Goal: Find specific fact: Find specific page/section

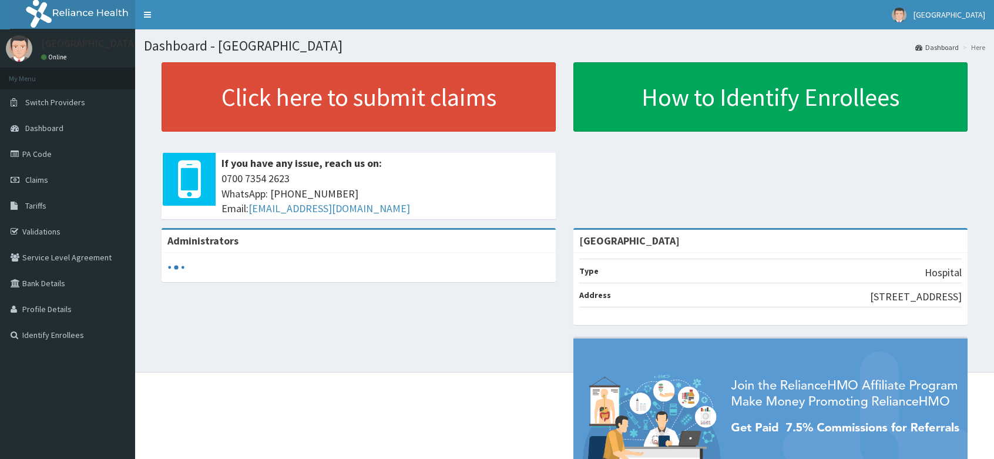
click at [38, 210] on span "Tariffs" at bounding box center [35, 205] width 21 height 11
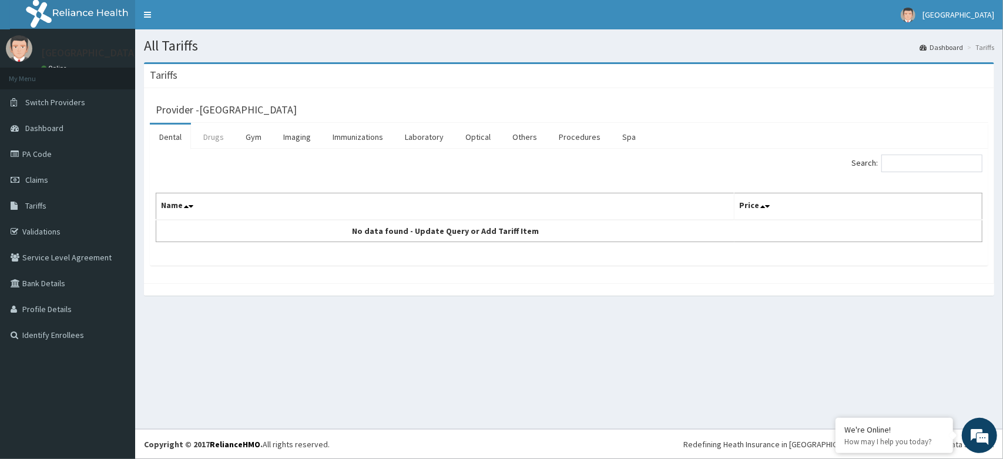
click at [207, 142] on link "Drugs" at bounding box center [213, 137] width 39 height 25
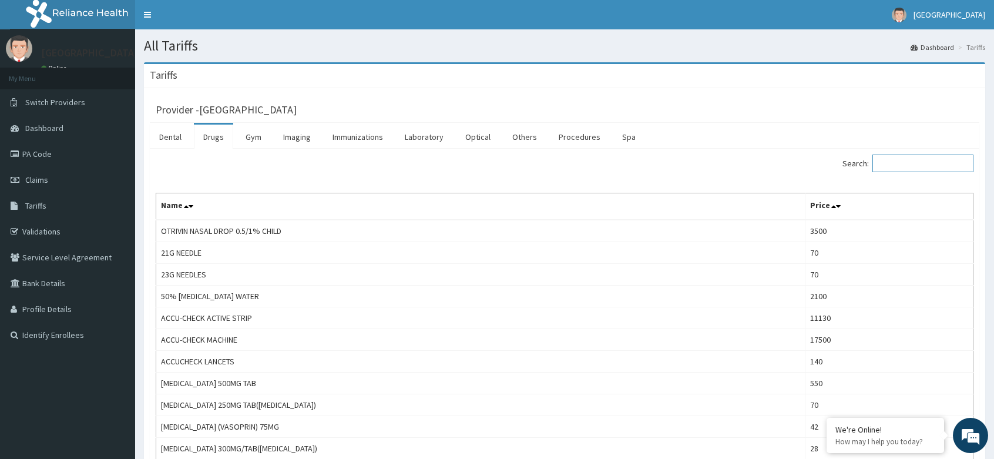
click at [922, 165] on input "Search:" at bounding box center [923, 164] width 101 height 18
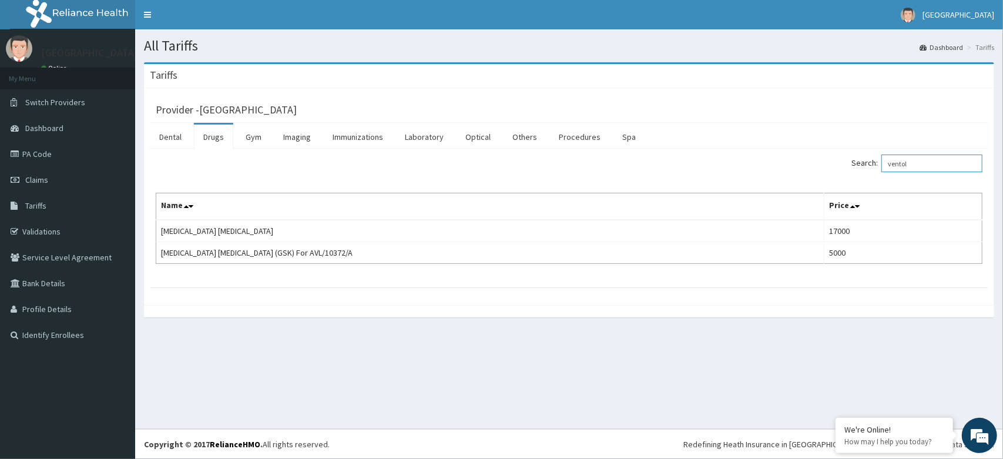
type input "ventol"
